Goal: Task Accomplishment & Management: Manage account settings

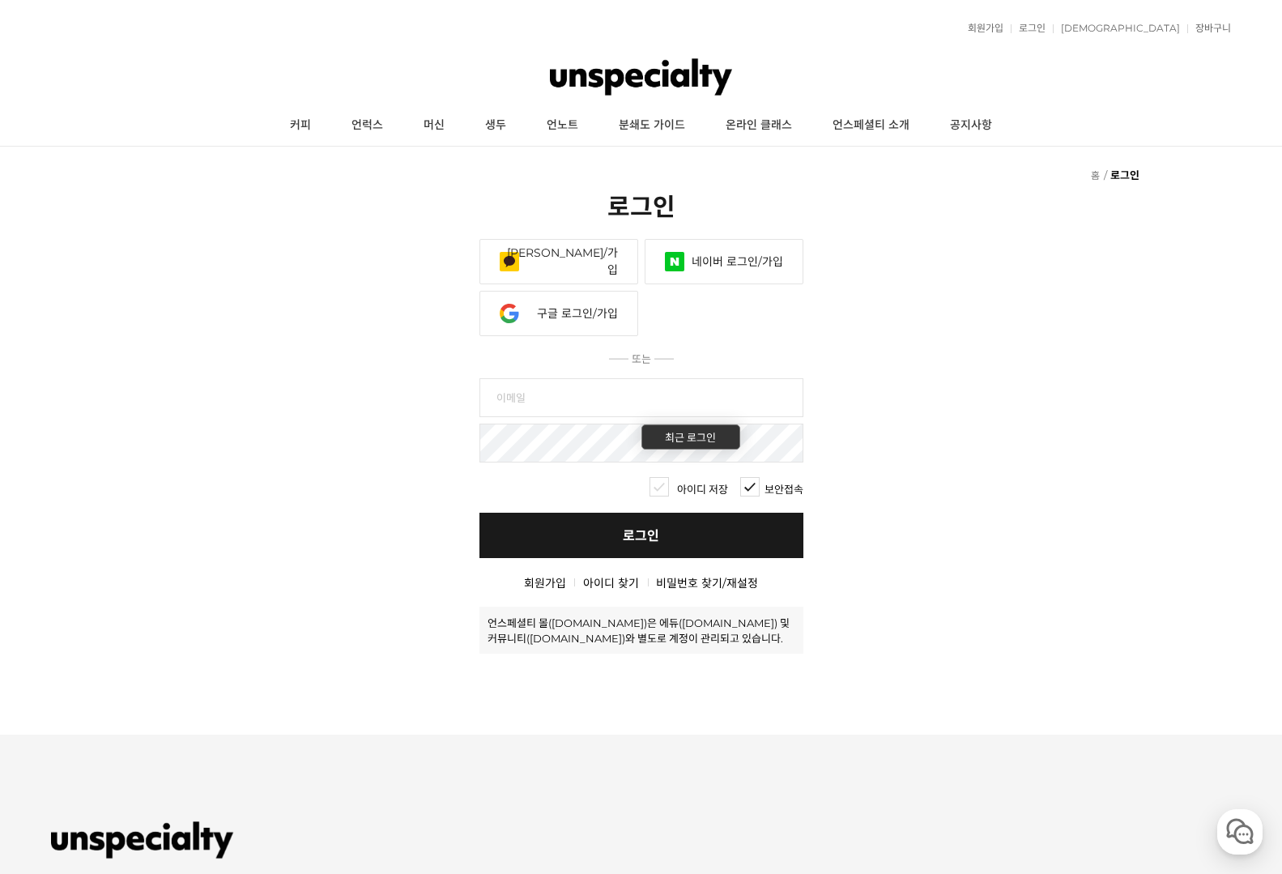
type input "funkdrug@naver.com"
click at [651, 513] on link "로그인" at bounding box center [642, 535] width 324 height 45
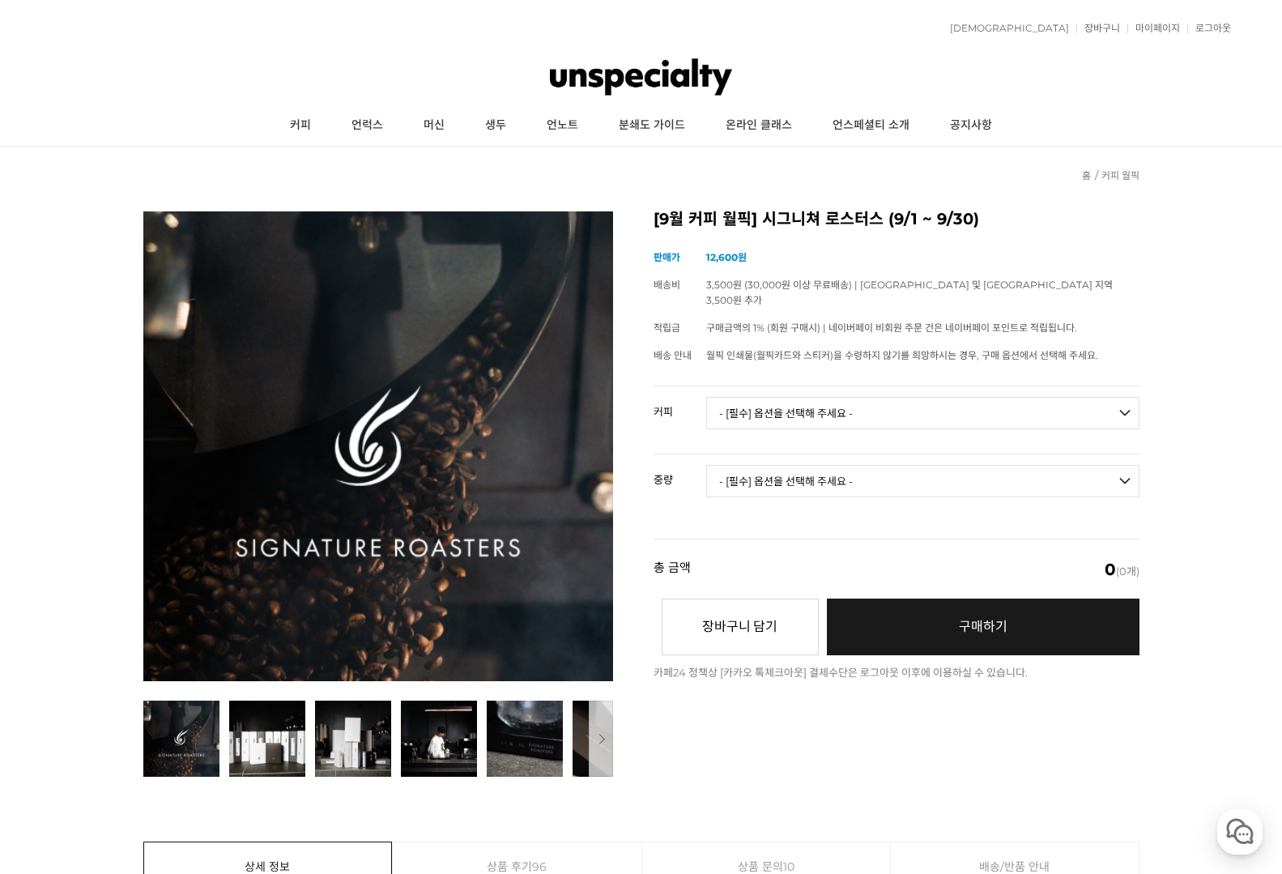
click at [1177, 15] on div "적립금 0원 예치금 쿠폰 0 관심상품 장바구니 3개 ( 75,600원 ) 주문조회 장바구니 내정보수정 마이페이지 최근본상품 로그아웃 고객센터 …" at bounding box center [641, 28] width 1180 height 41
click at [1159, 17] on div "적립금 0원 예치금 쿠폰 0 관심상품 장바구니 3개 ( 75,600원 ) 주문조회 장바구니 내정보수정 마이페이지 최근본상품 로그아웃 고객센터 …" at bounding box center [641, 28] width 1180 height 41
click at [1155, 24] on link "마이페이지" at bounding box center [1154, 28] width 53 height 10
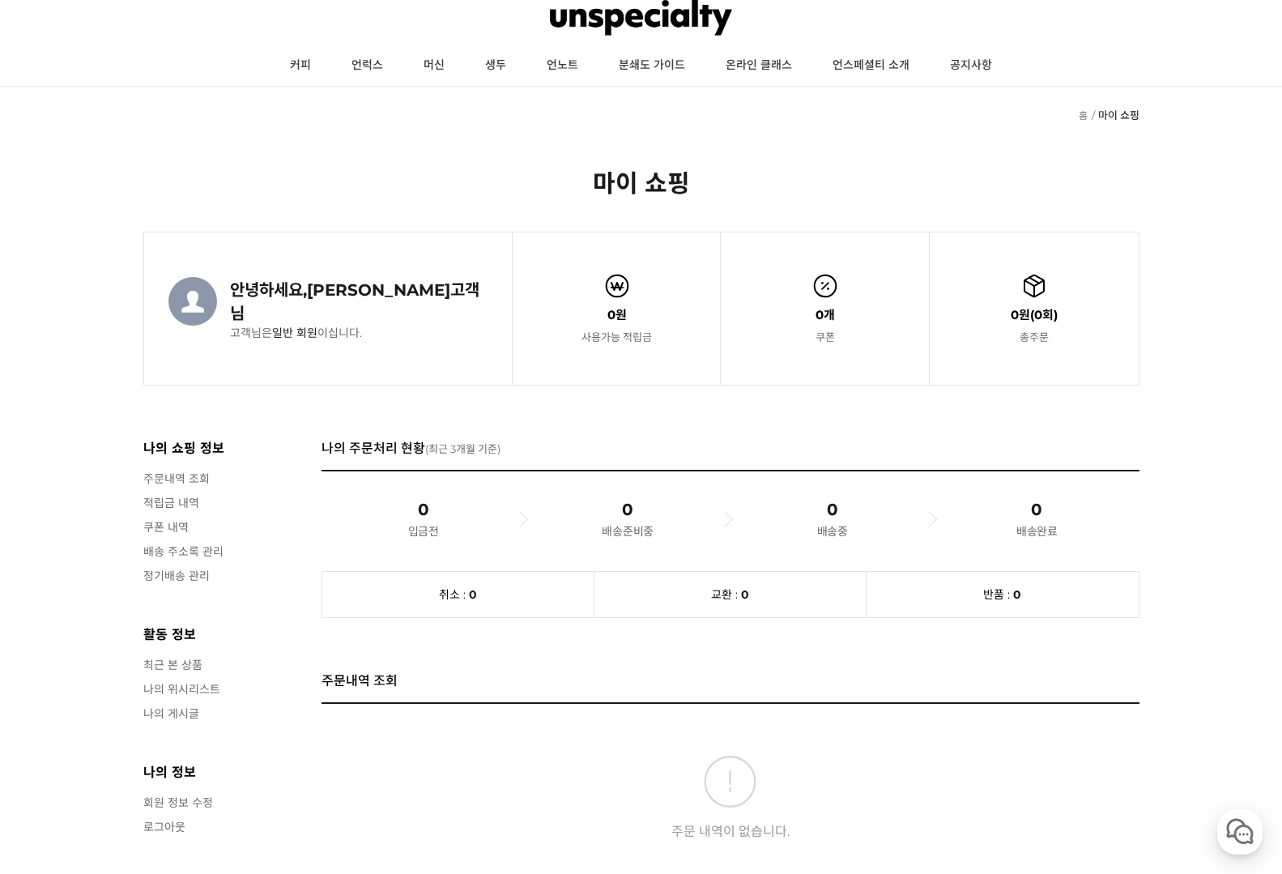
scroll to position [280, 0]
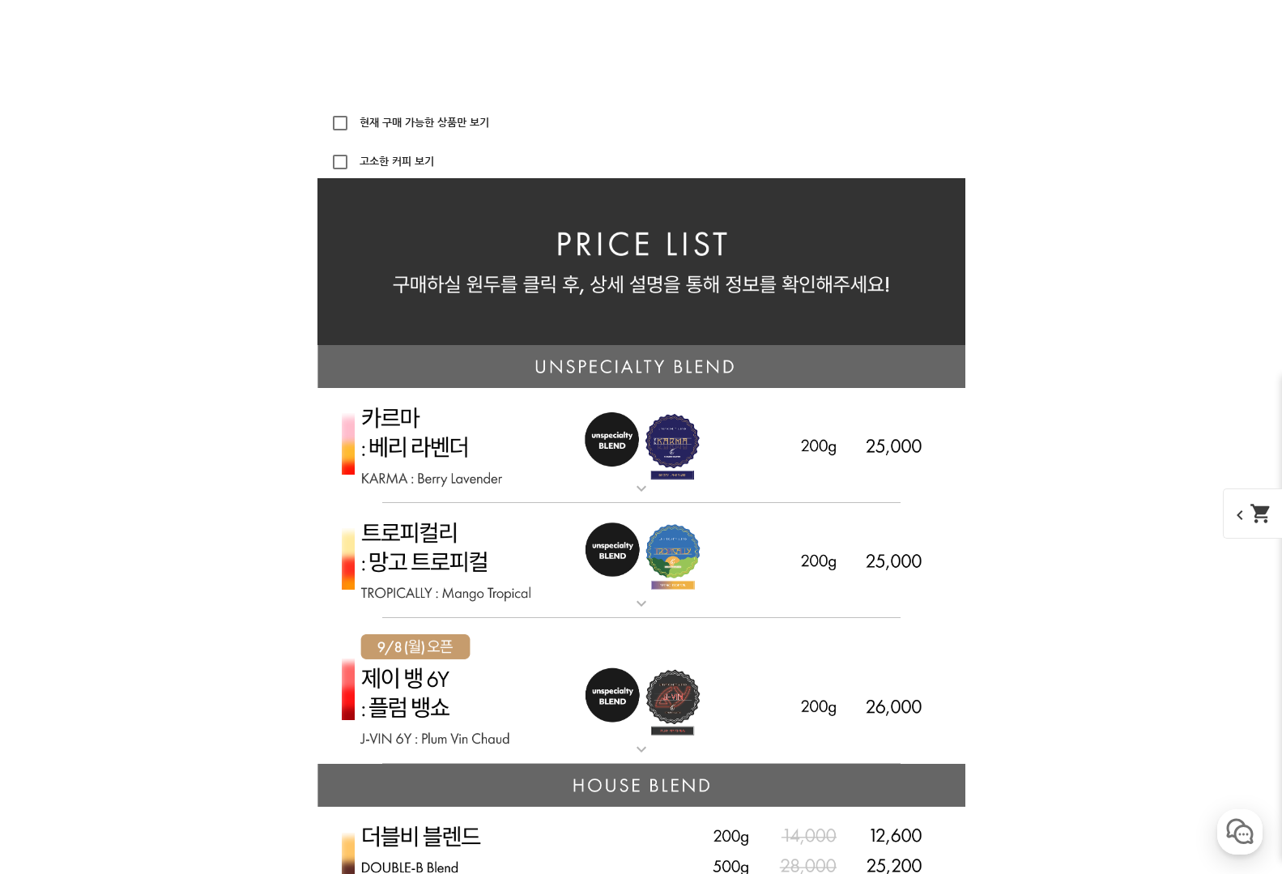
scroll to position [3690, 0]
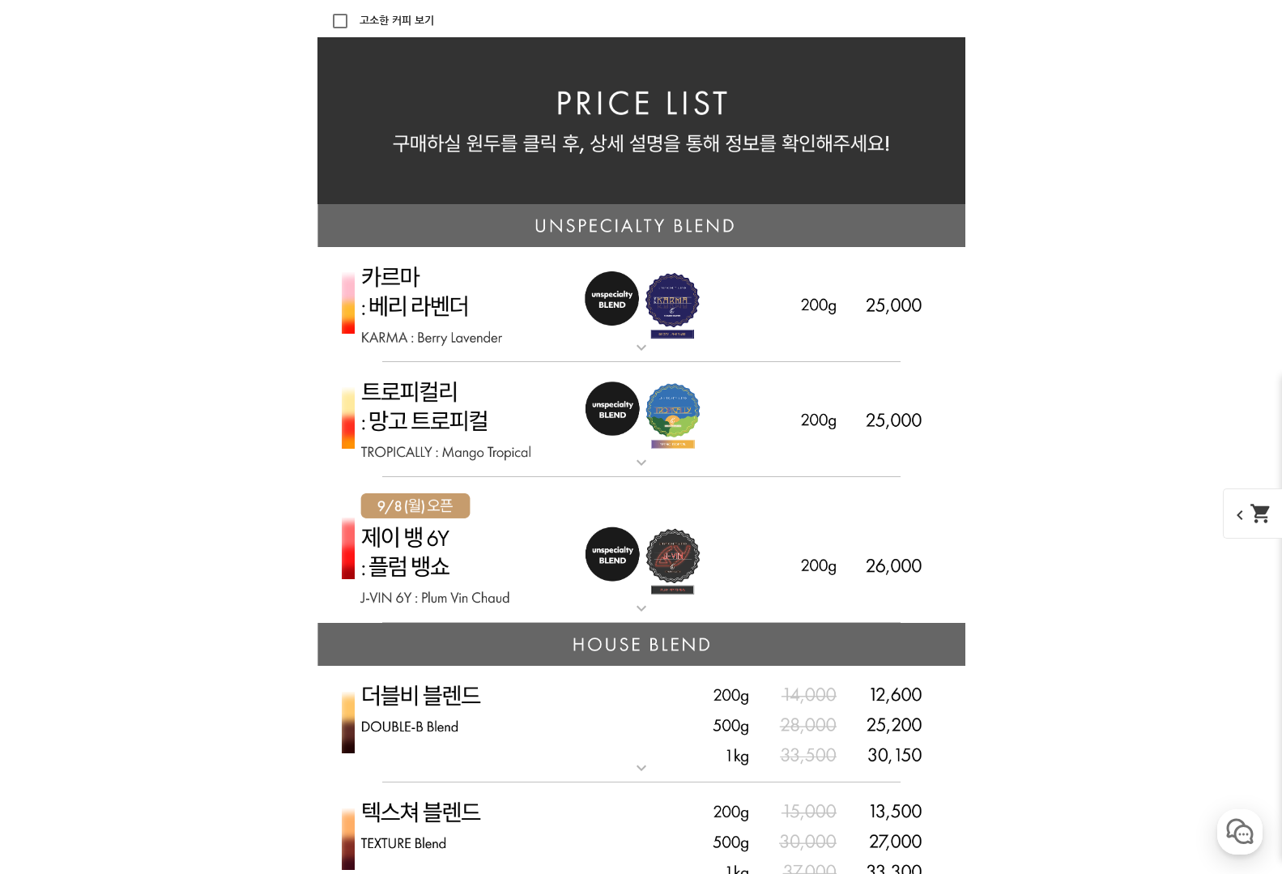
drag, startPoint x: 790, startPoint y: 419, endPoint x: 877, endPoint y: 31, distance: 397.6
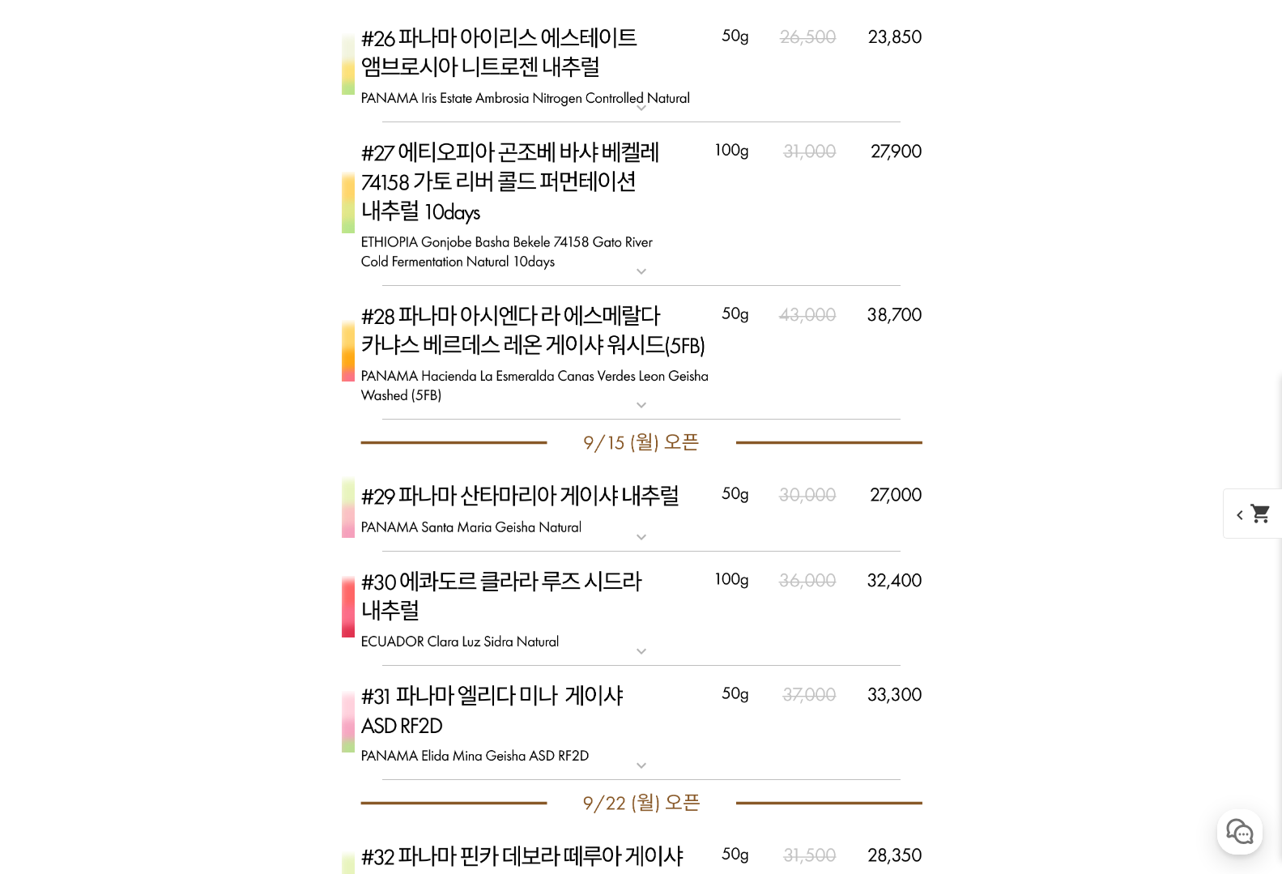
scroll to position [7492, 0]
drag, startPoint x: 907, startPoint y: 316, endPoint x: 895, endPoint y: 317, distance: 11.4
click at [895, 317] on img at bounding box center [642, 354] width 648 height 134
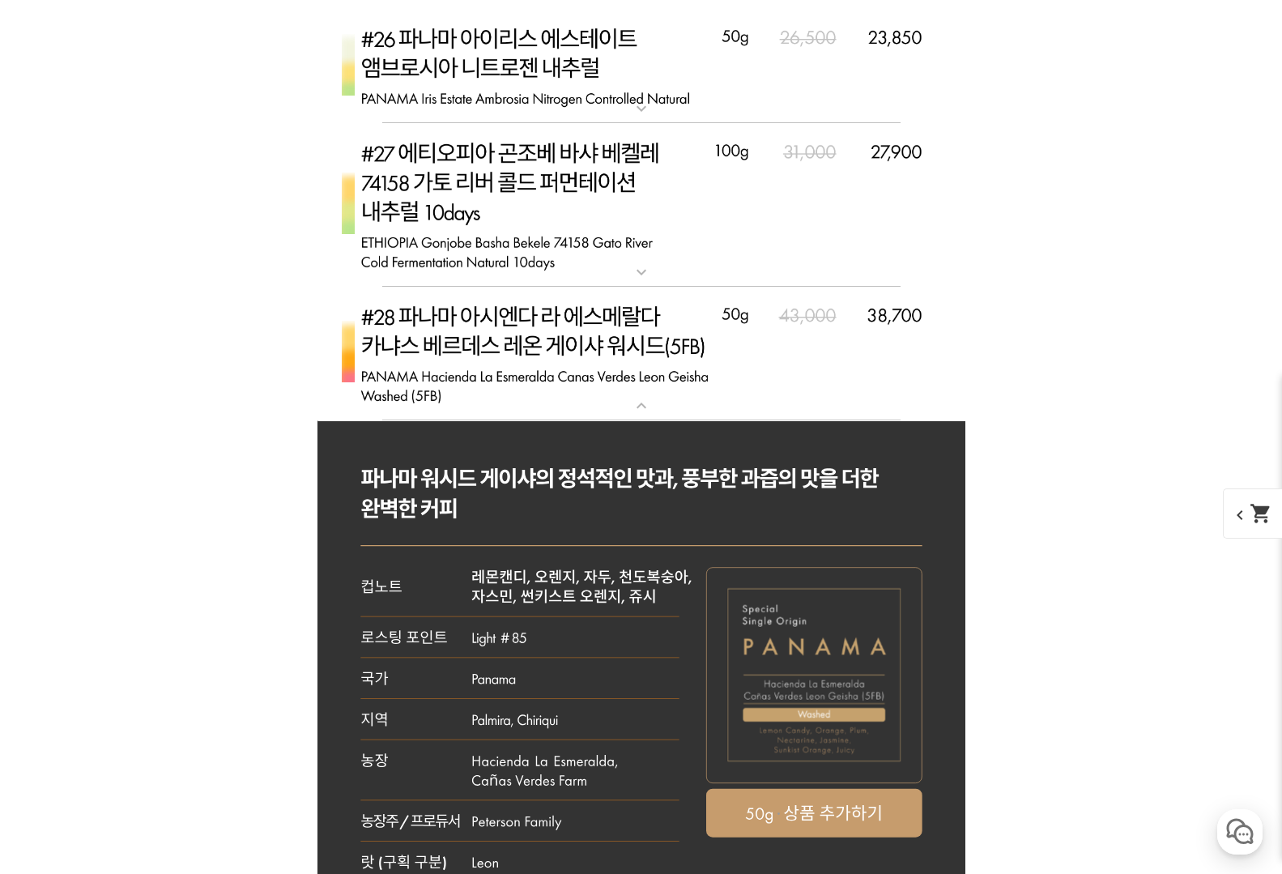
click at [879, 312] on img at bounding box center [642, 354] width 648 height 134
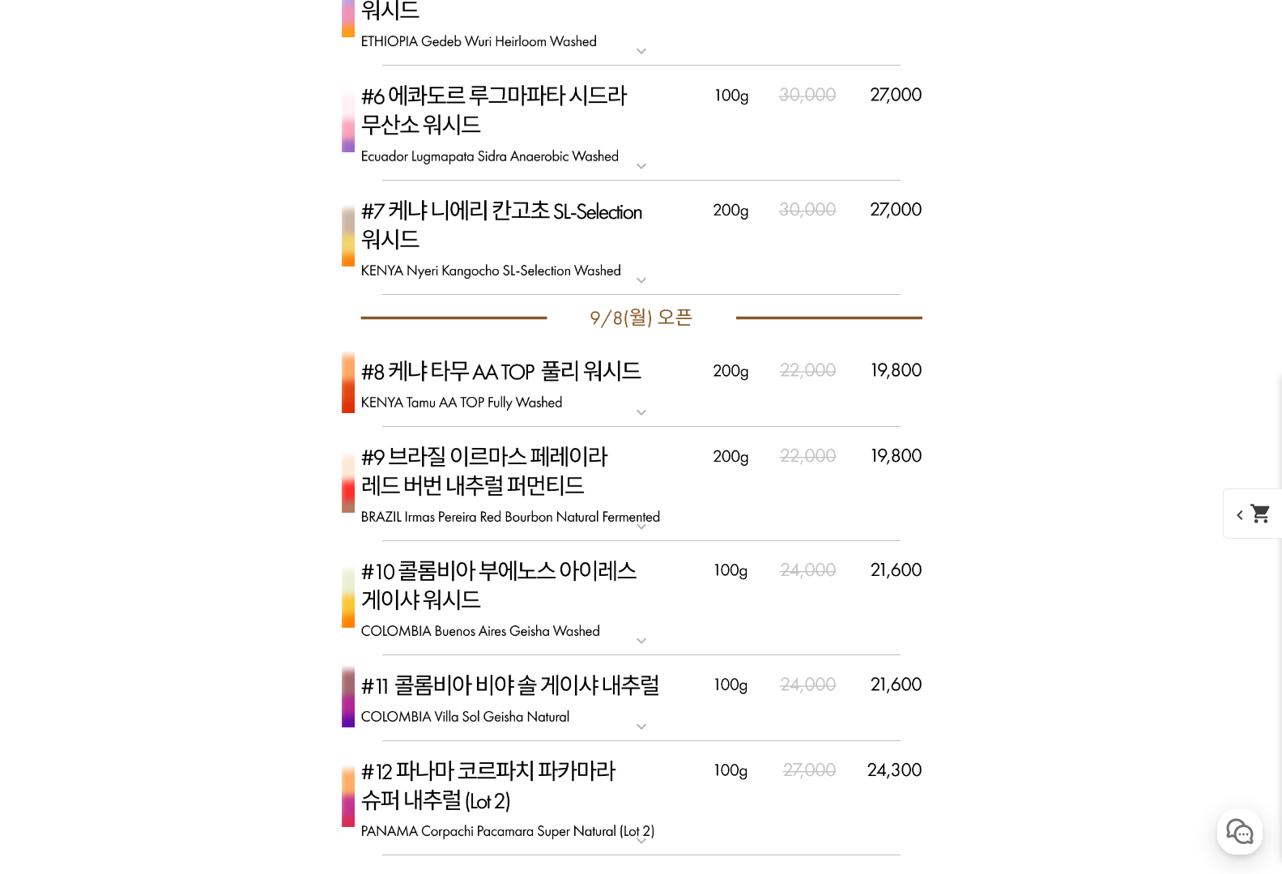
scroll to position [5263, 0]
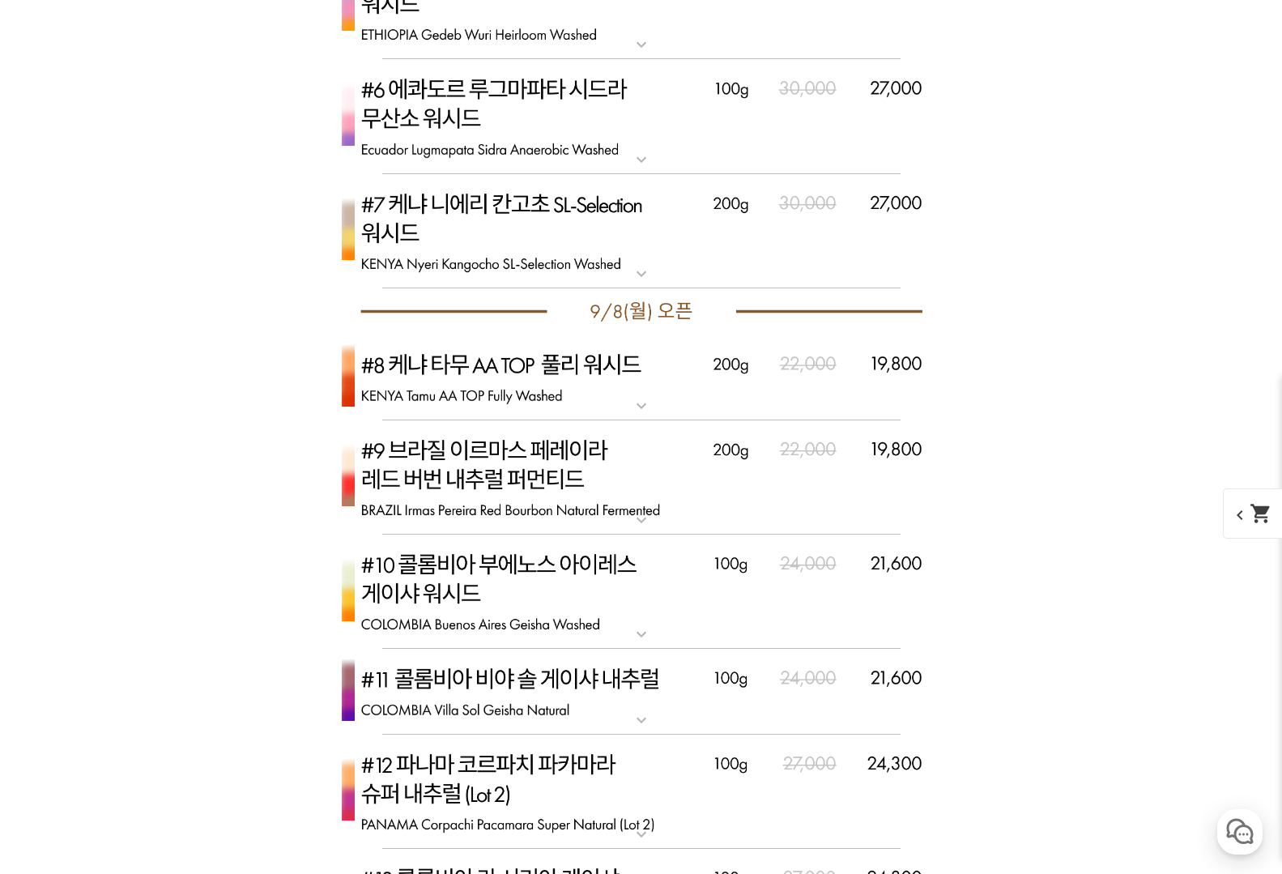
click at [592, 250] on img at bounding box center [642, 231] width 648 height 115
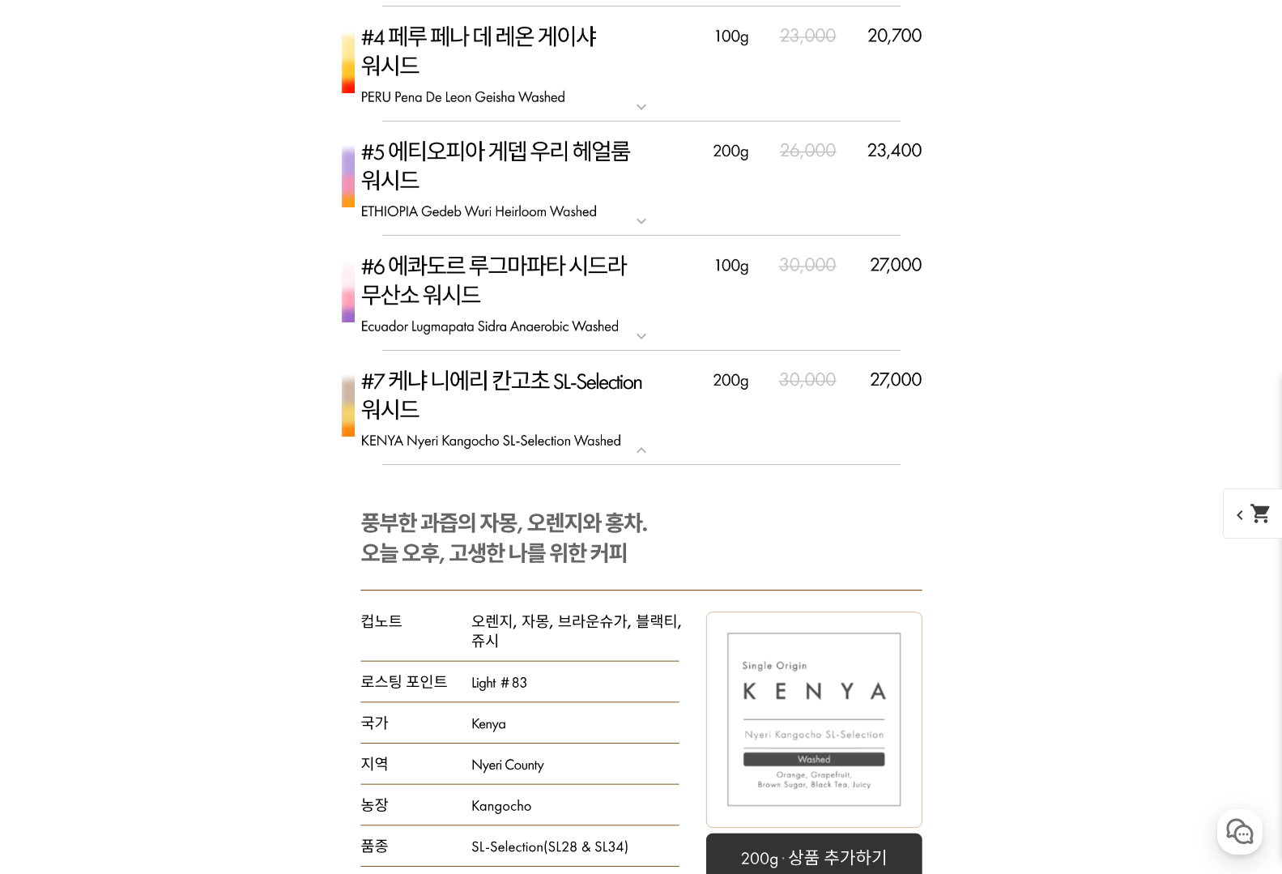
scroll to position [5066, 0]
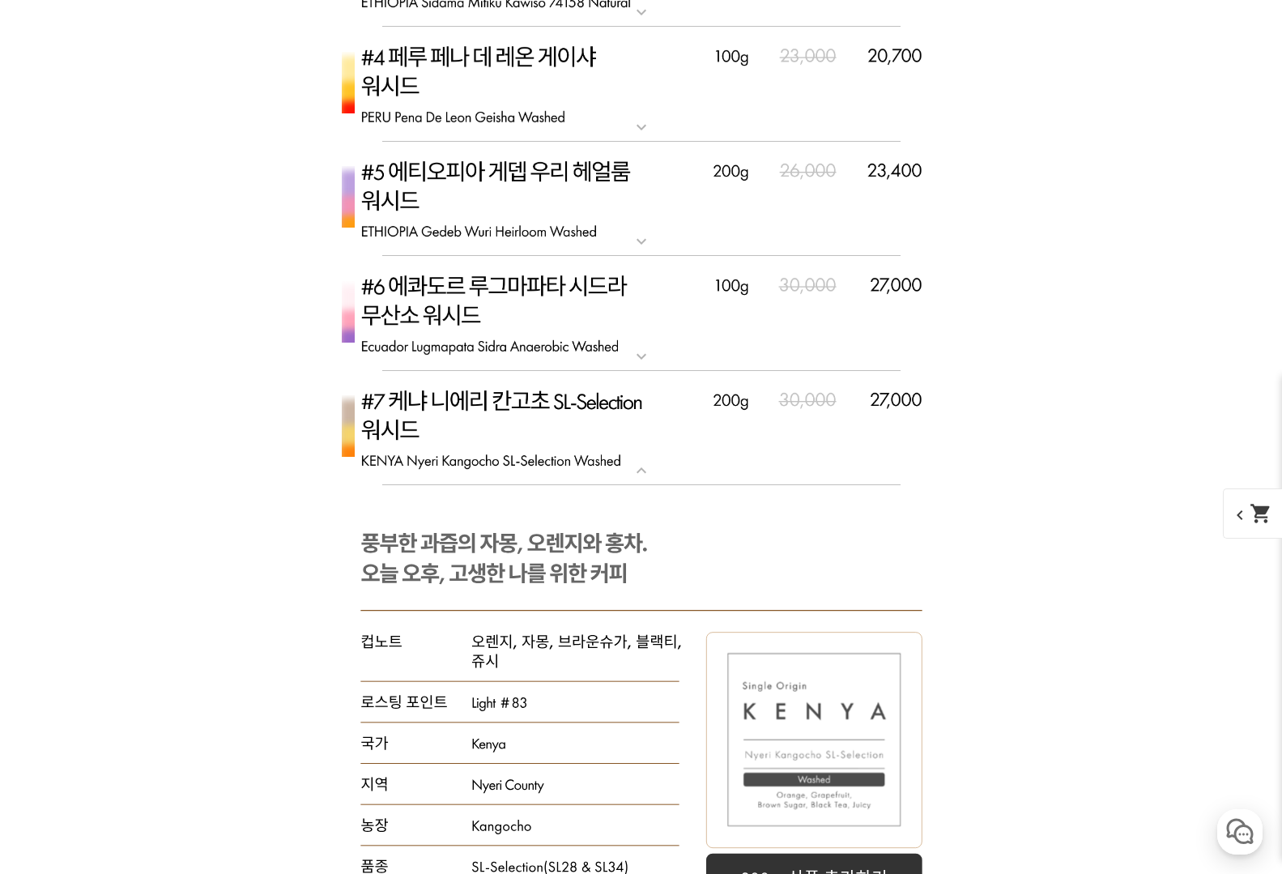
click at [664, 393] on img at bounding box center [642, 428] width 648 height 115
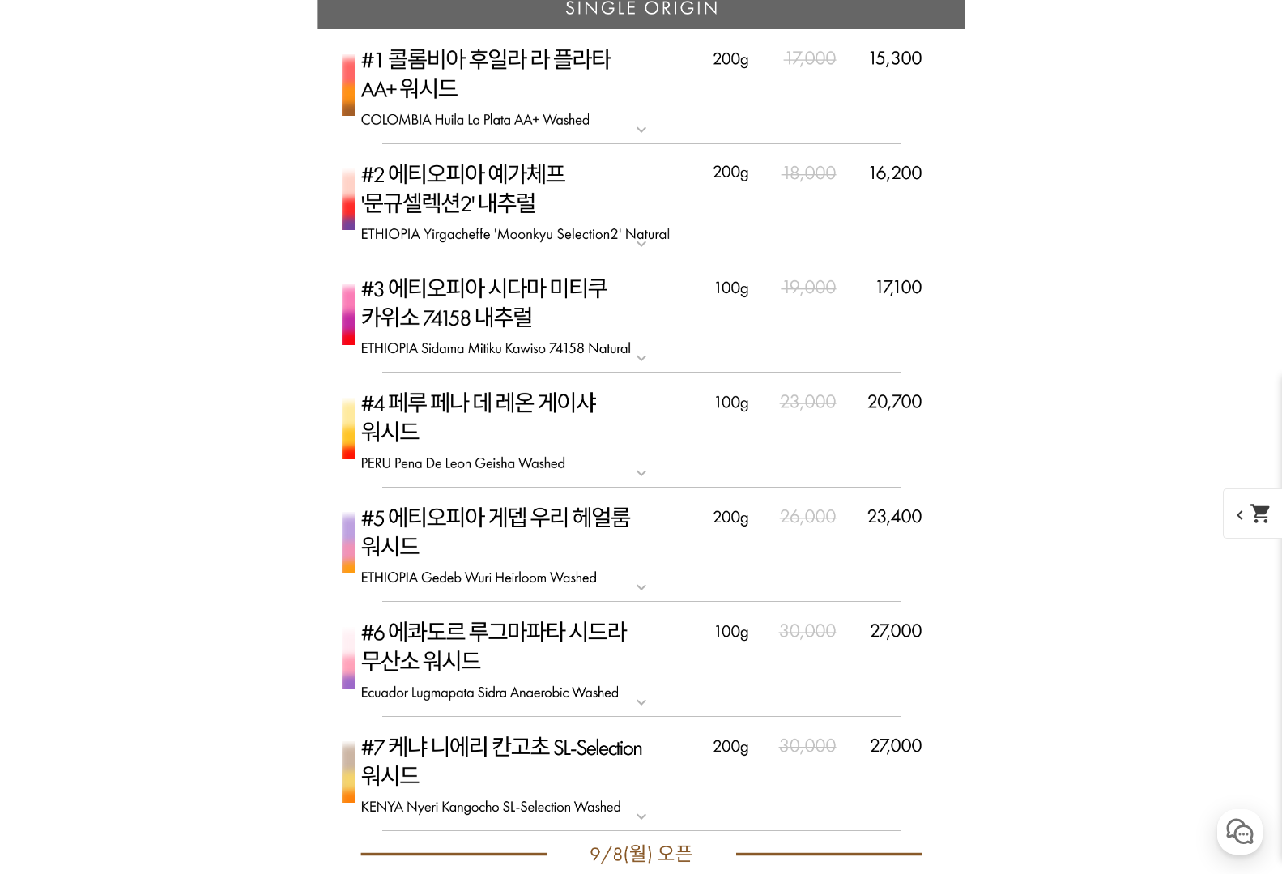
scroll to position [4707, 0]
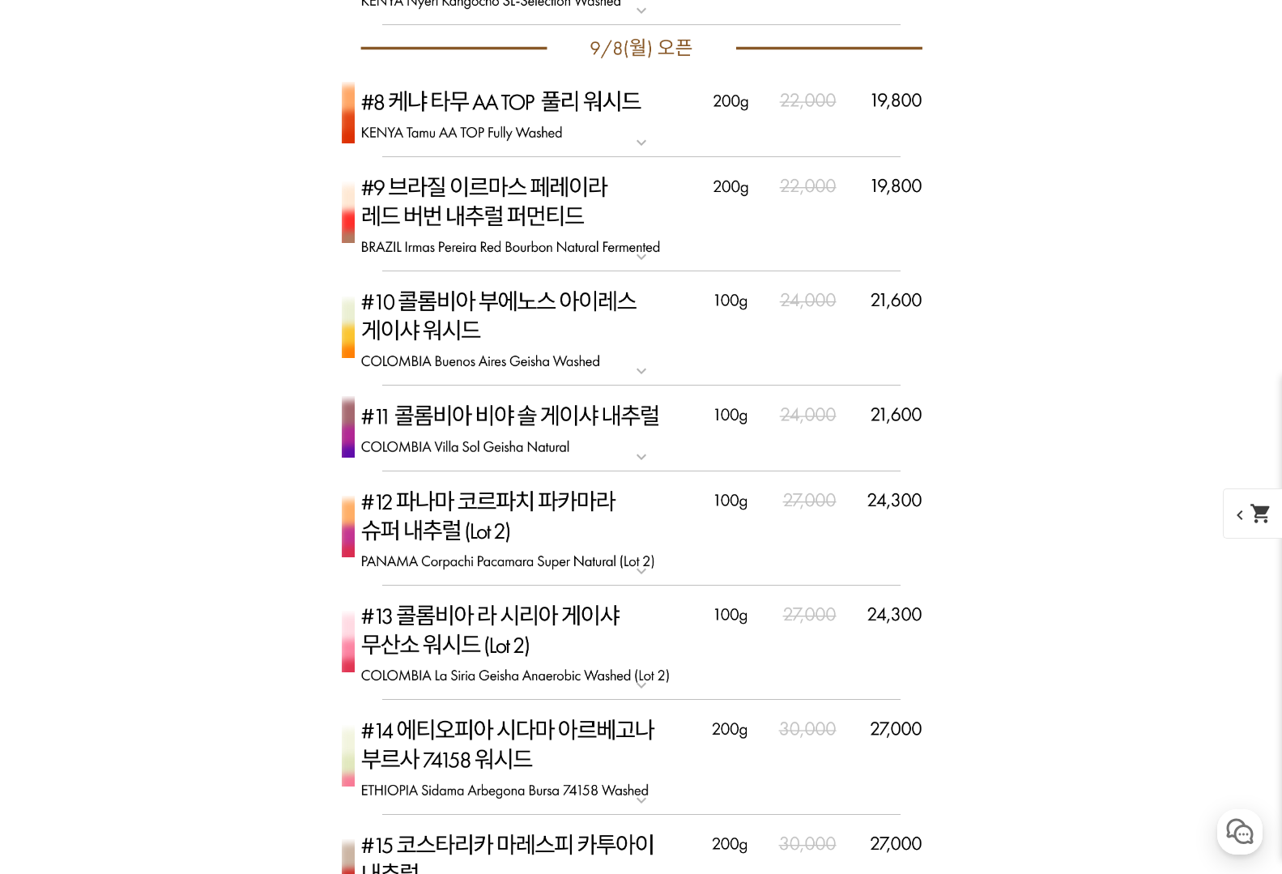
scroll to position [5531, 0]
